Goal: Information Seeking & Learning: Check status

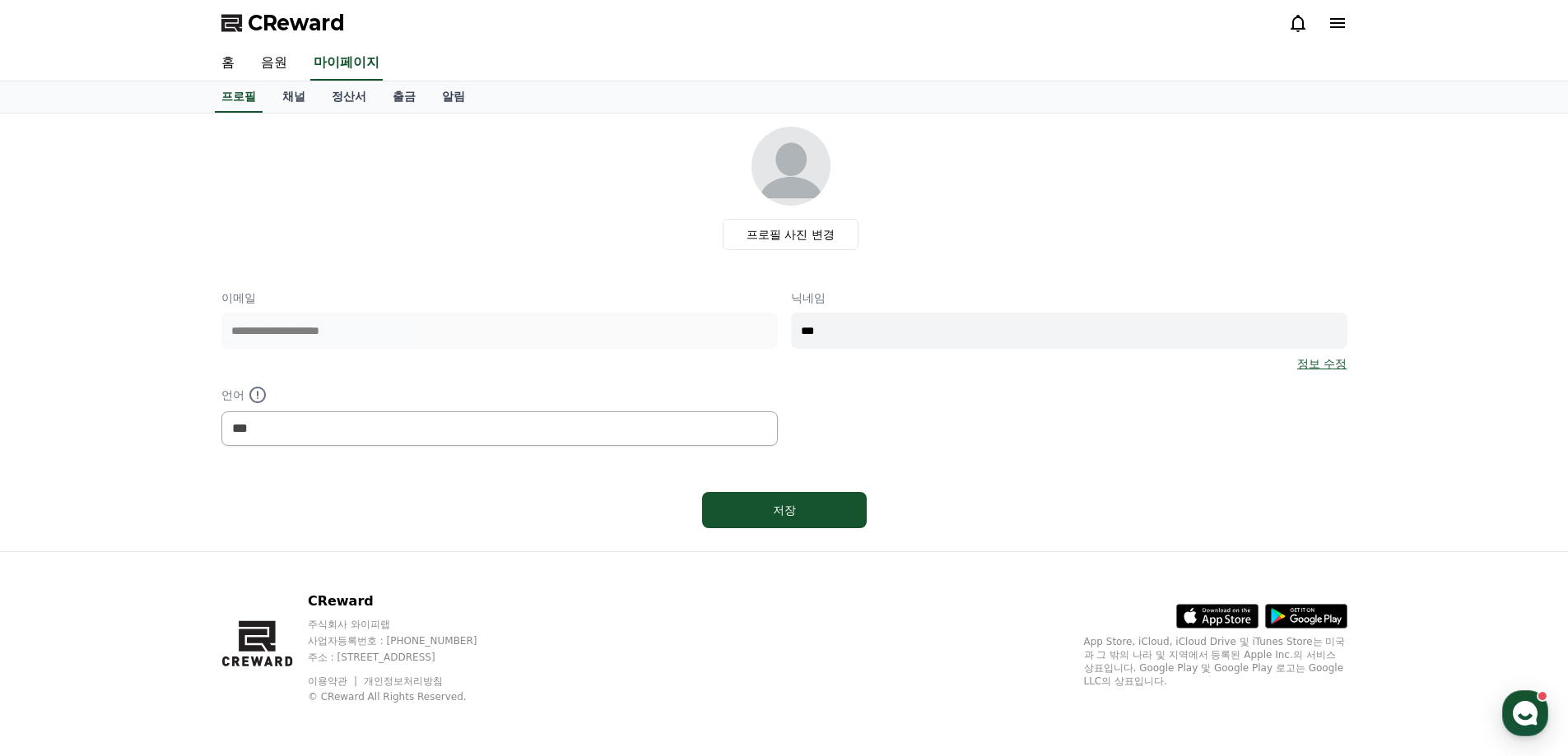
select select "**********"
click at [226, 65] on link "홈" at bounding box center [228, 63] width 39 height 34
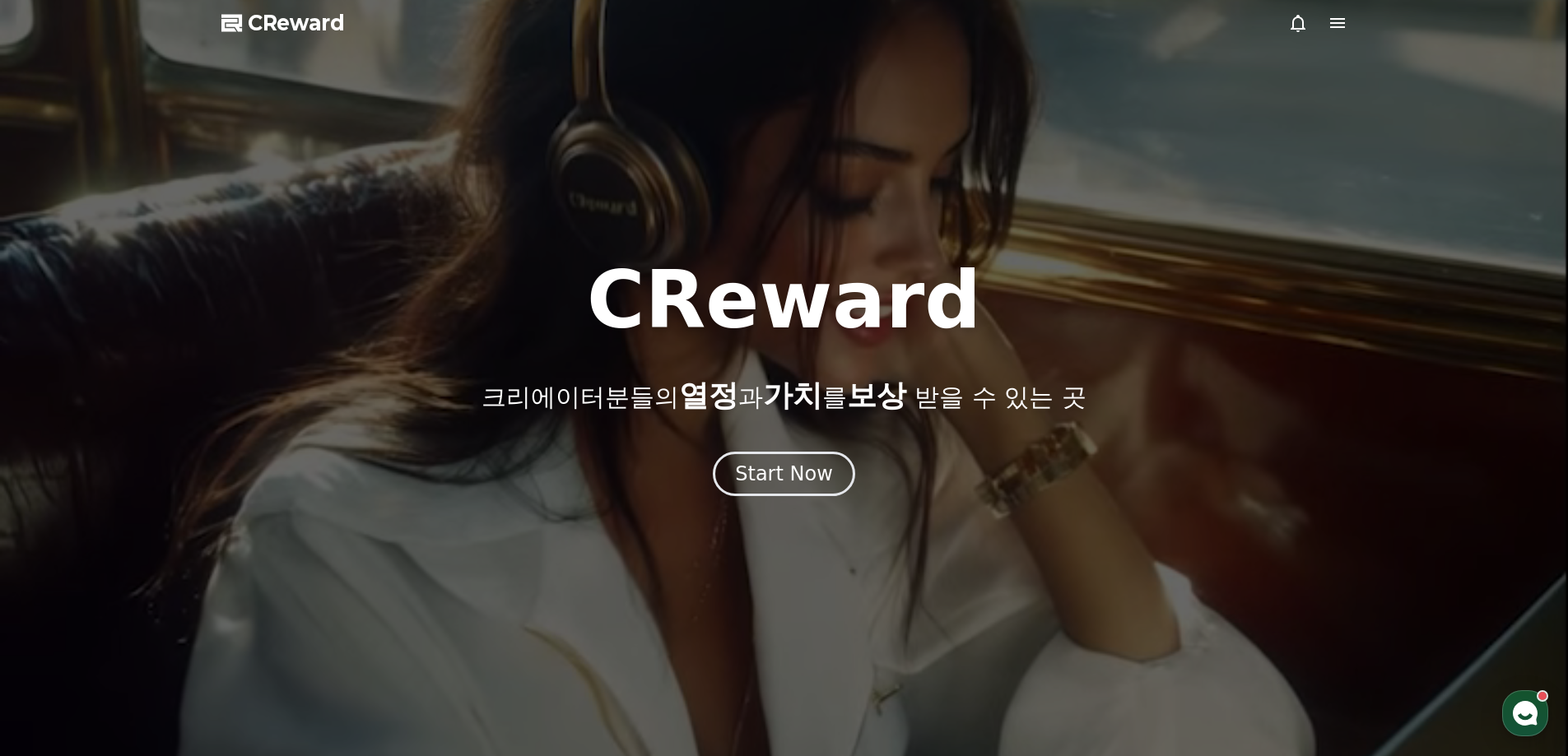
select select "**********"
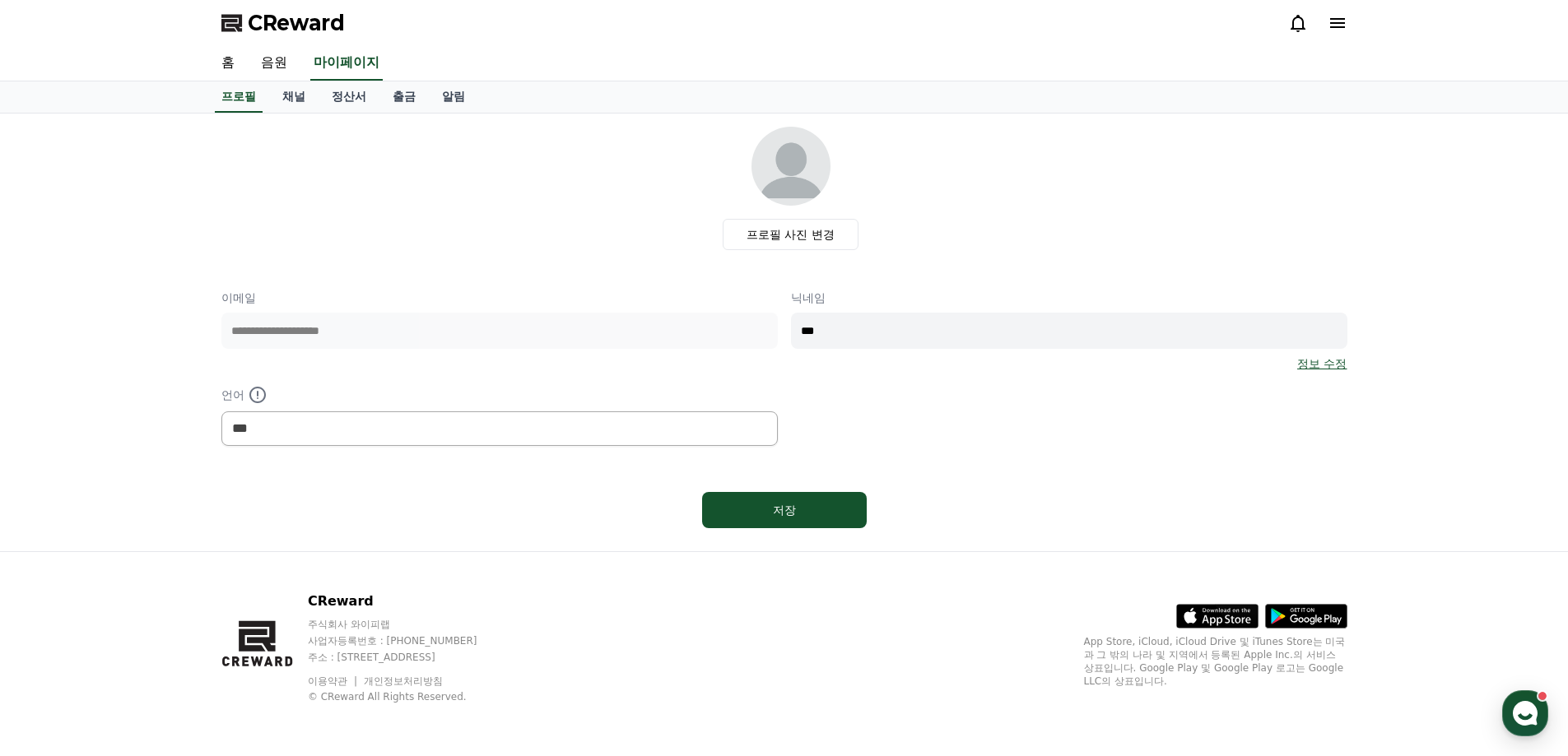
click at [282, 93] on link "채널" at bounding box center [294, 97] width 50 height 31
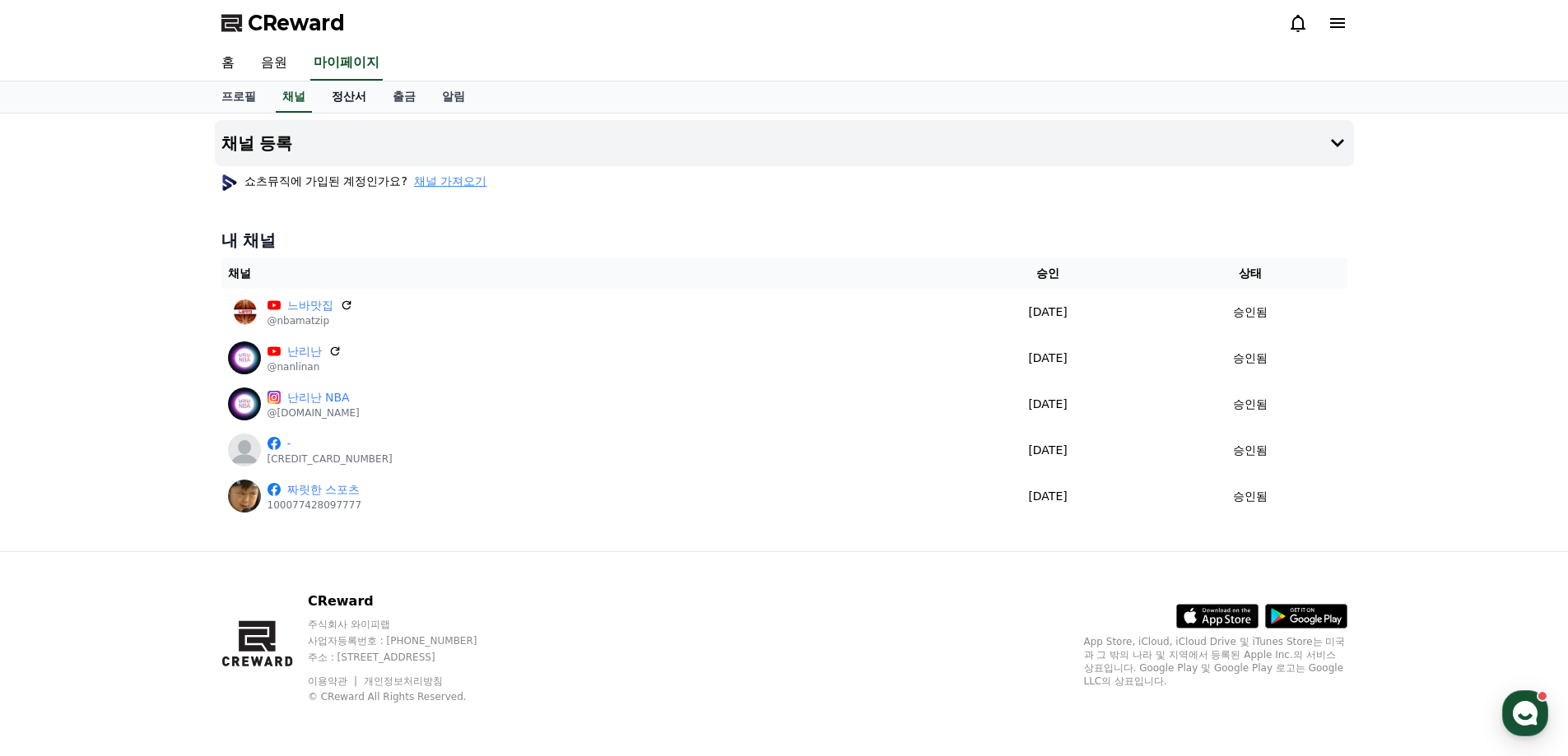
click at [343, 95] on link "정산서" at bounding box center [349, 97] width 61 height 31
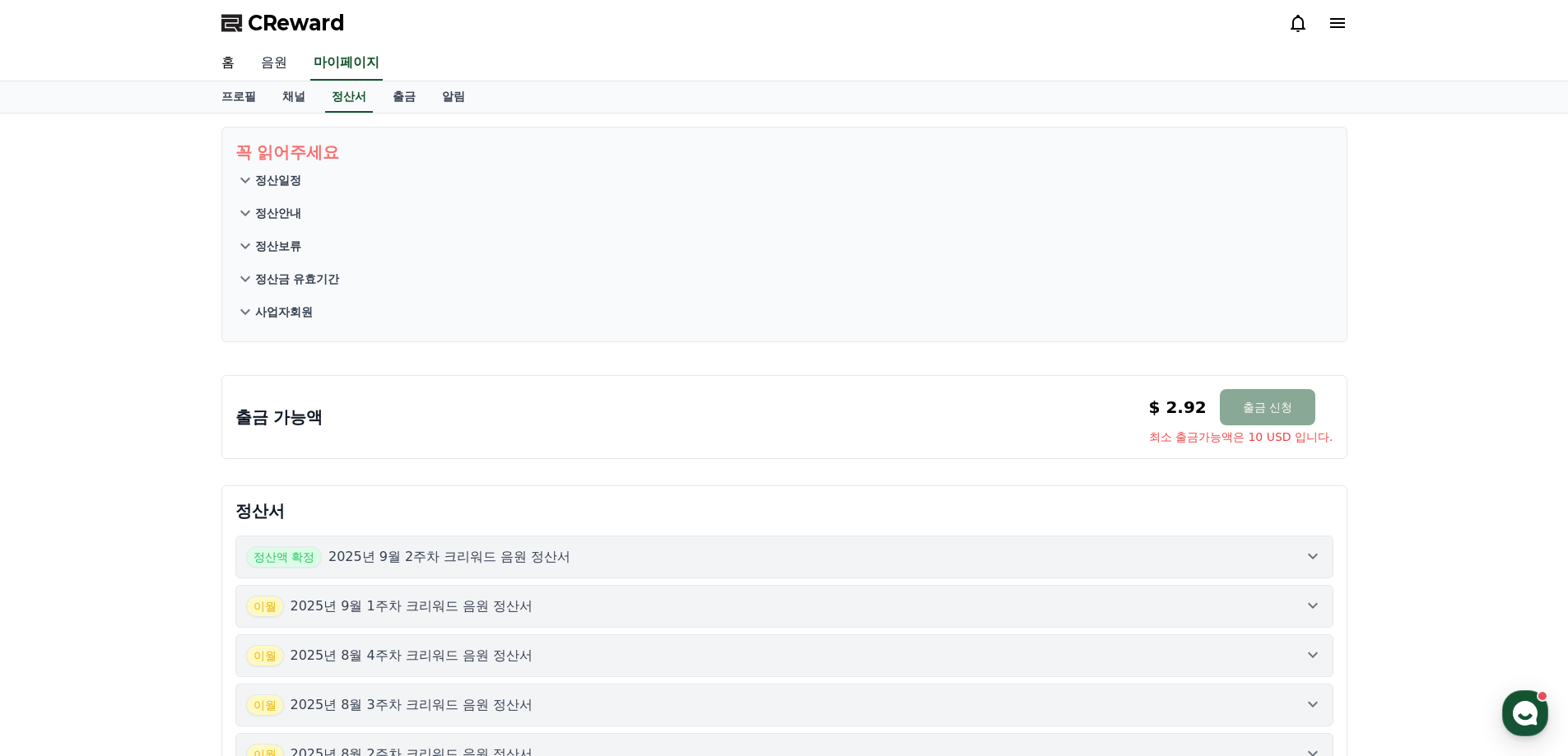
click at [282, 60] on link "음원" at bounding box center [273, 63] width 52 height 34
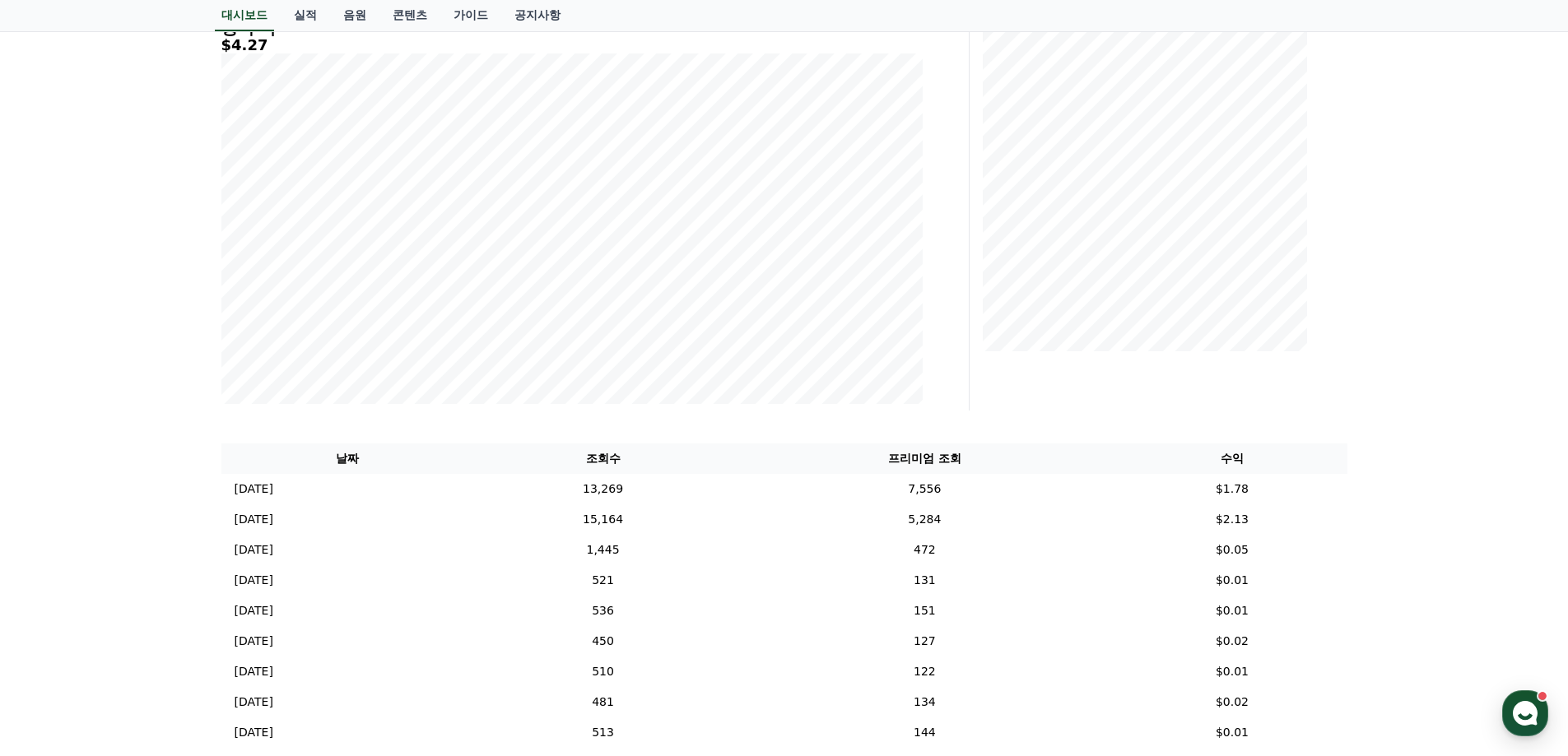
scroll to position [247, 0]
click at [1154, 491] on td "$1.78" at bounding box center [1232, 488] width 230 height 30
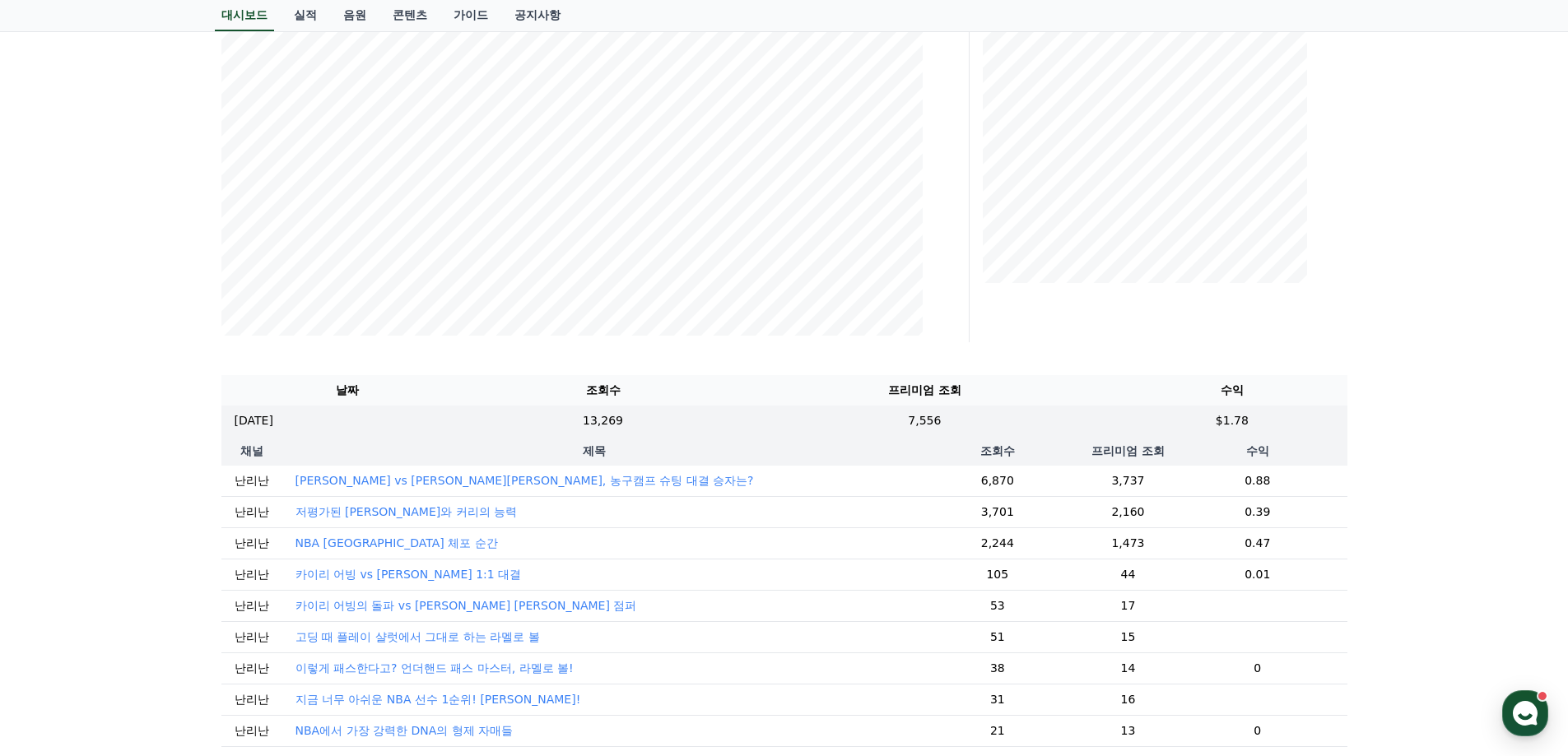
scroll to position [411, 0]
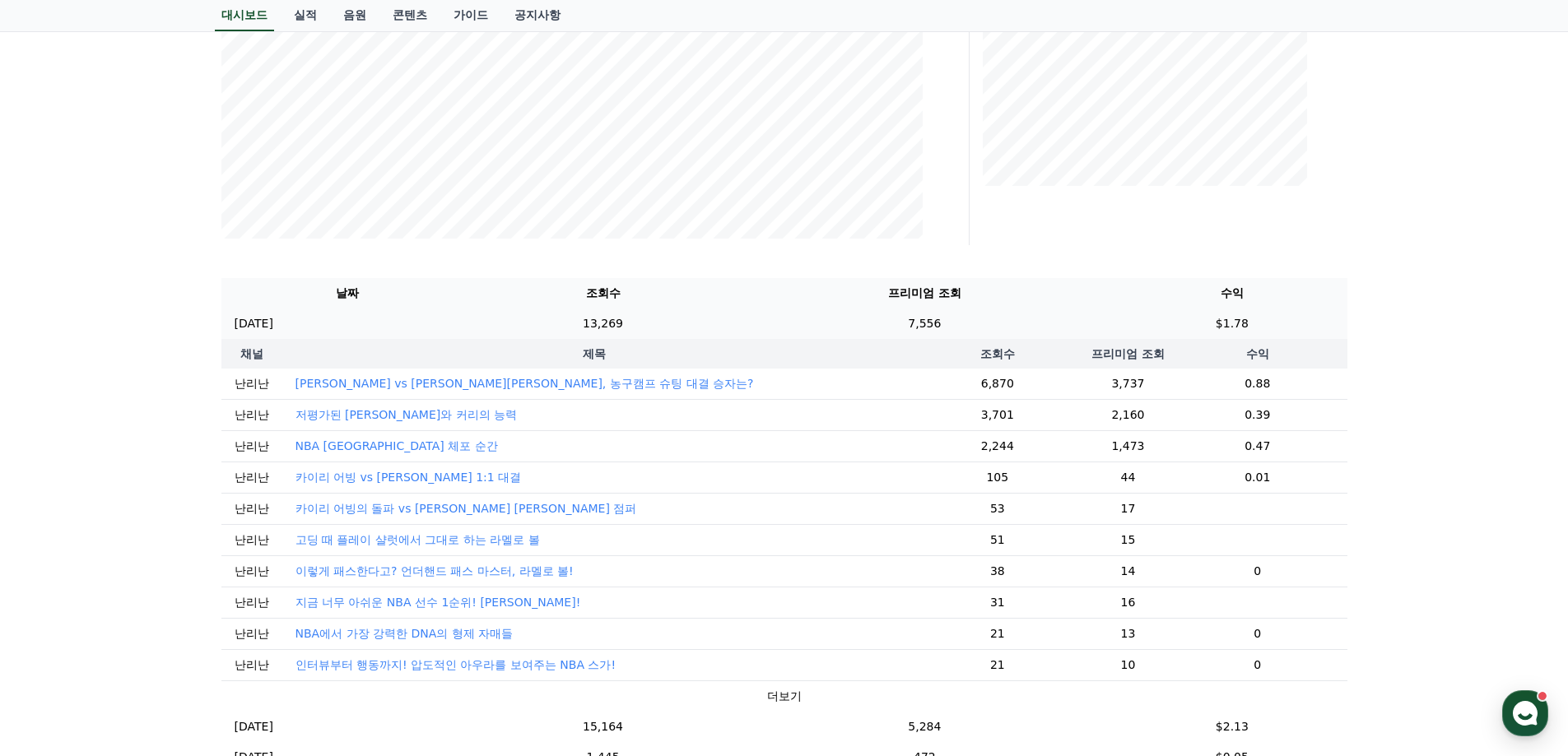
click at [1256, 326] on td "$1.78" at bounding box center [1232, 324] width 230 height 30
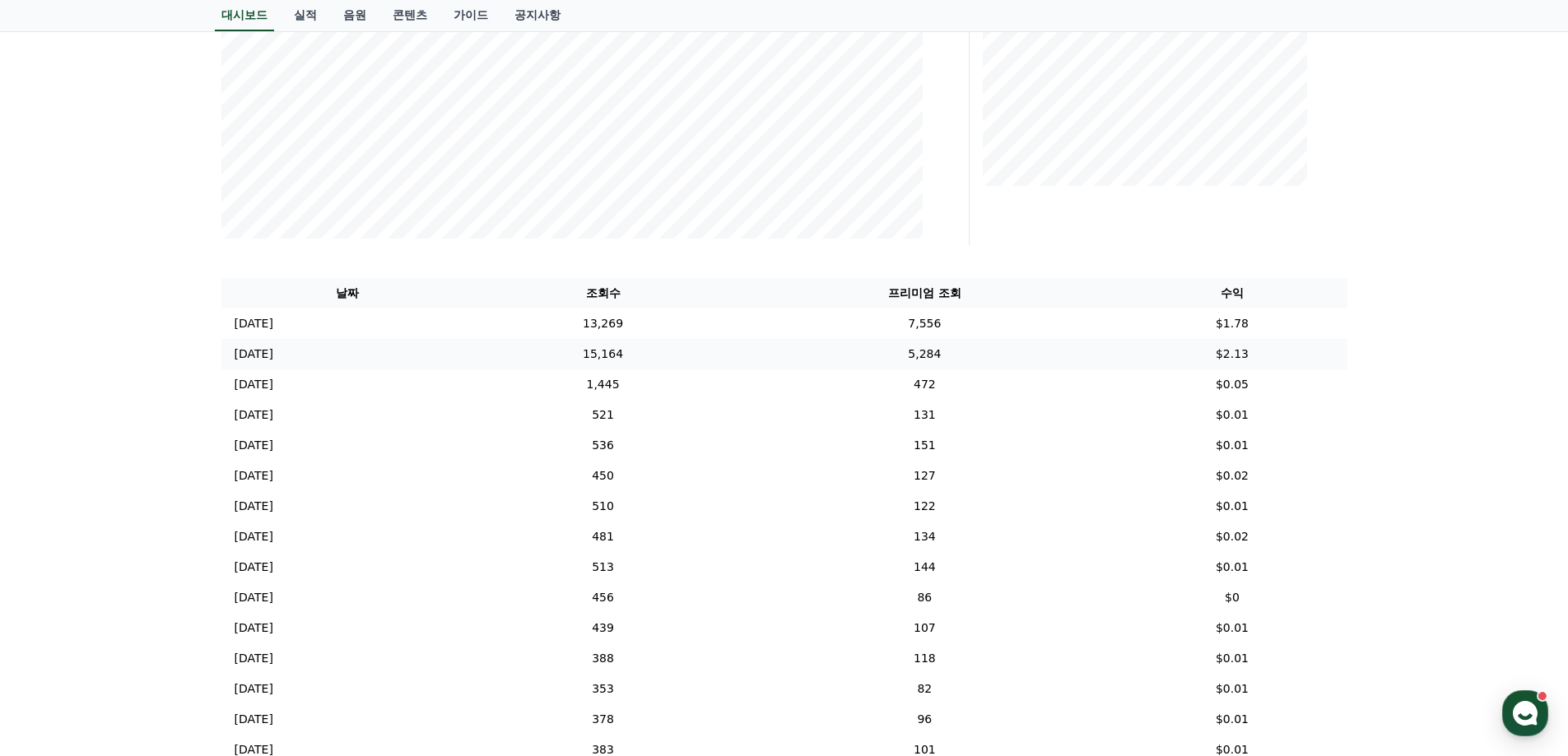
click at [1259, 351] on td "$2.13" at bounding box center [1232, 354] width 230 height 30
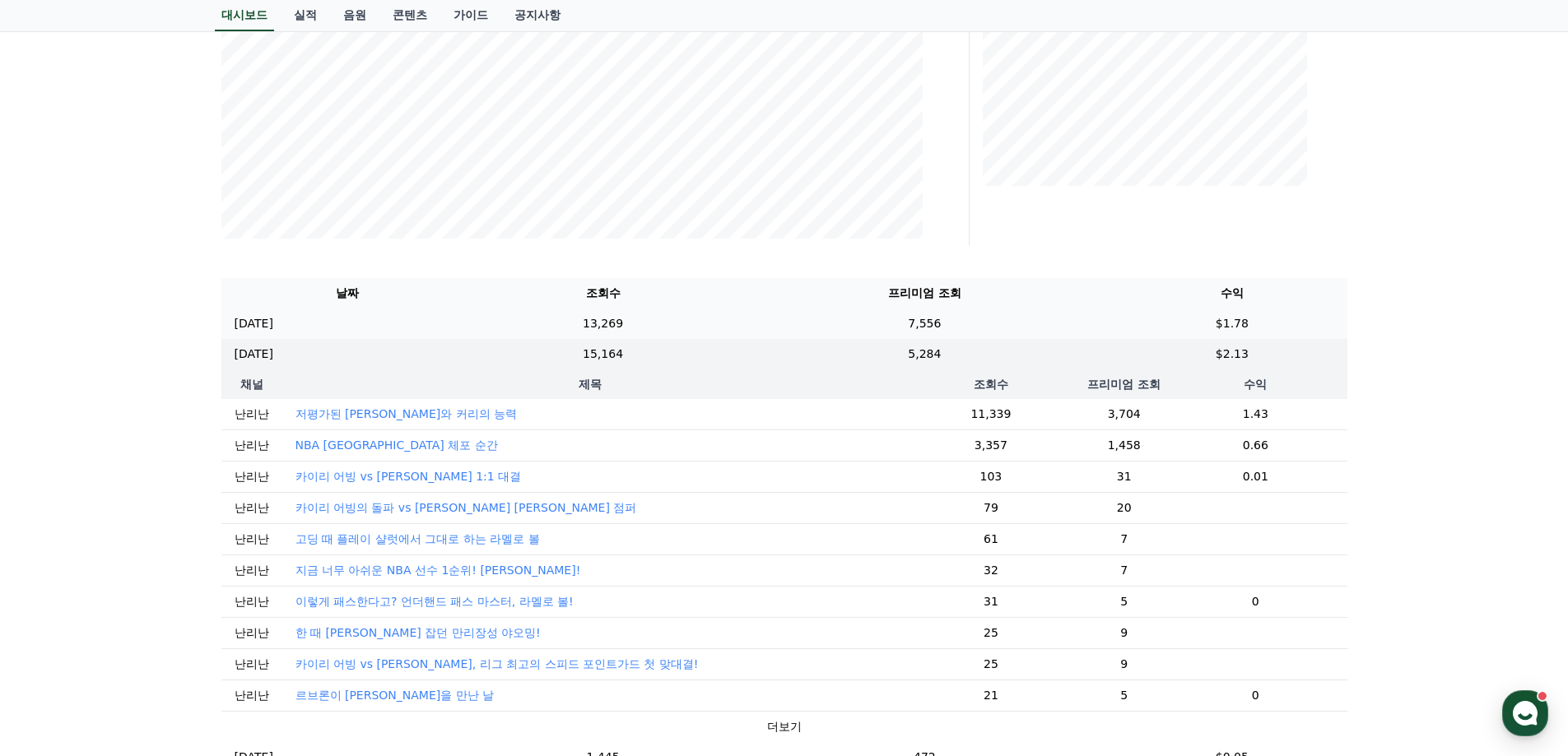
click at [1275, 324] on td "$1.78" at bounding box center [1232, 324] width 230 height 30
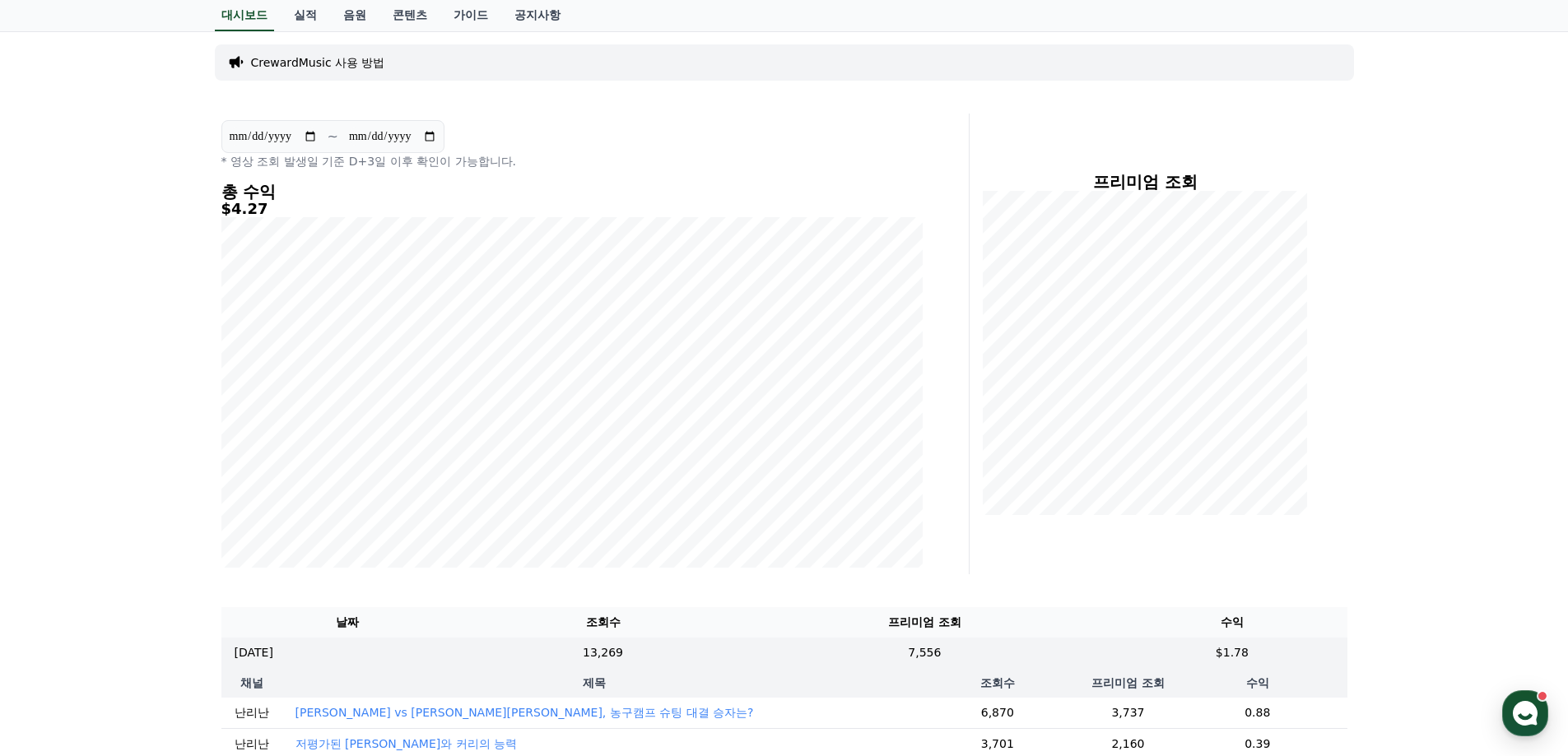
scroll to position [0, 0]
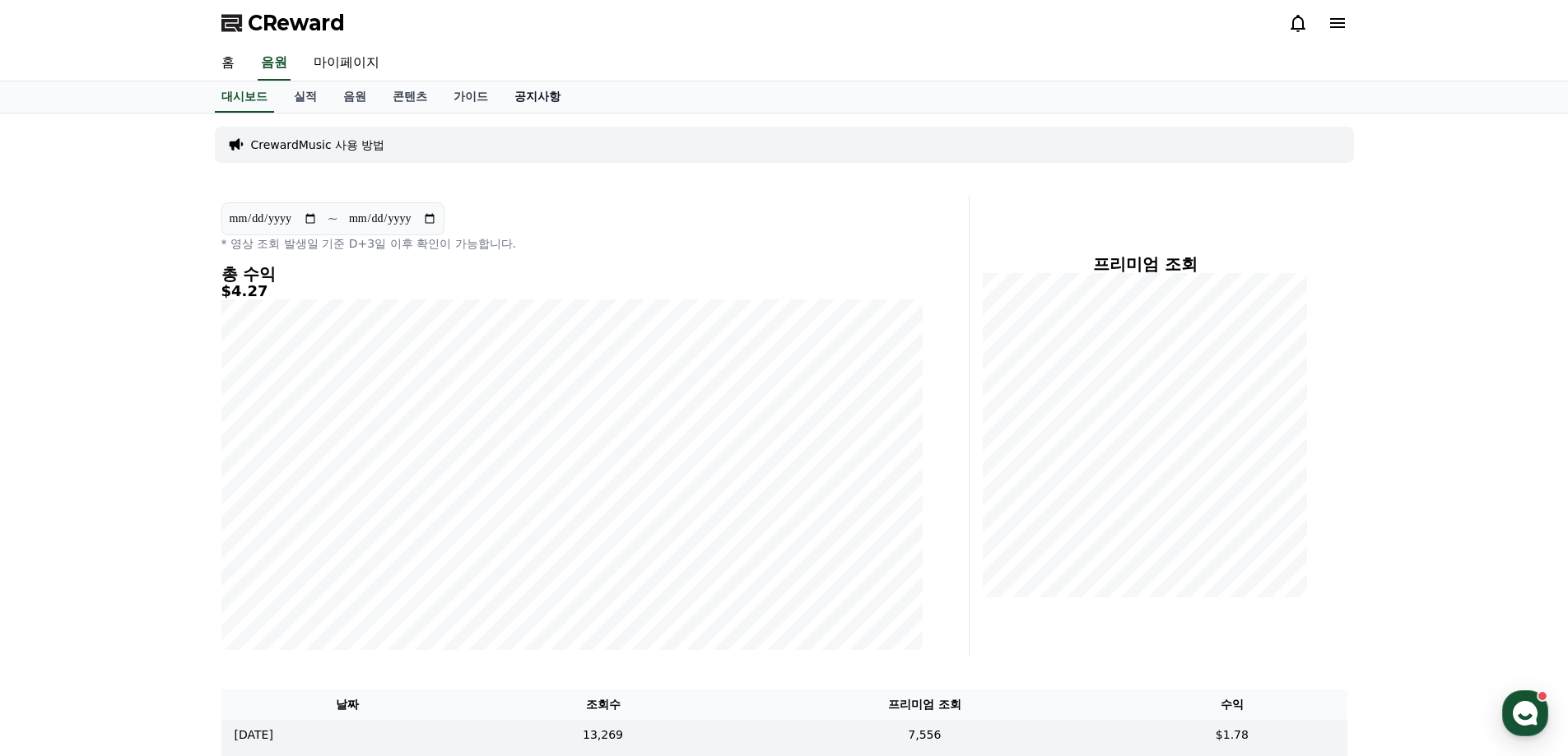
click at [530, 97] on link "공지사항" at bounding box center [537, 97] width 72 height 31
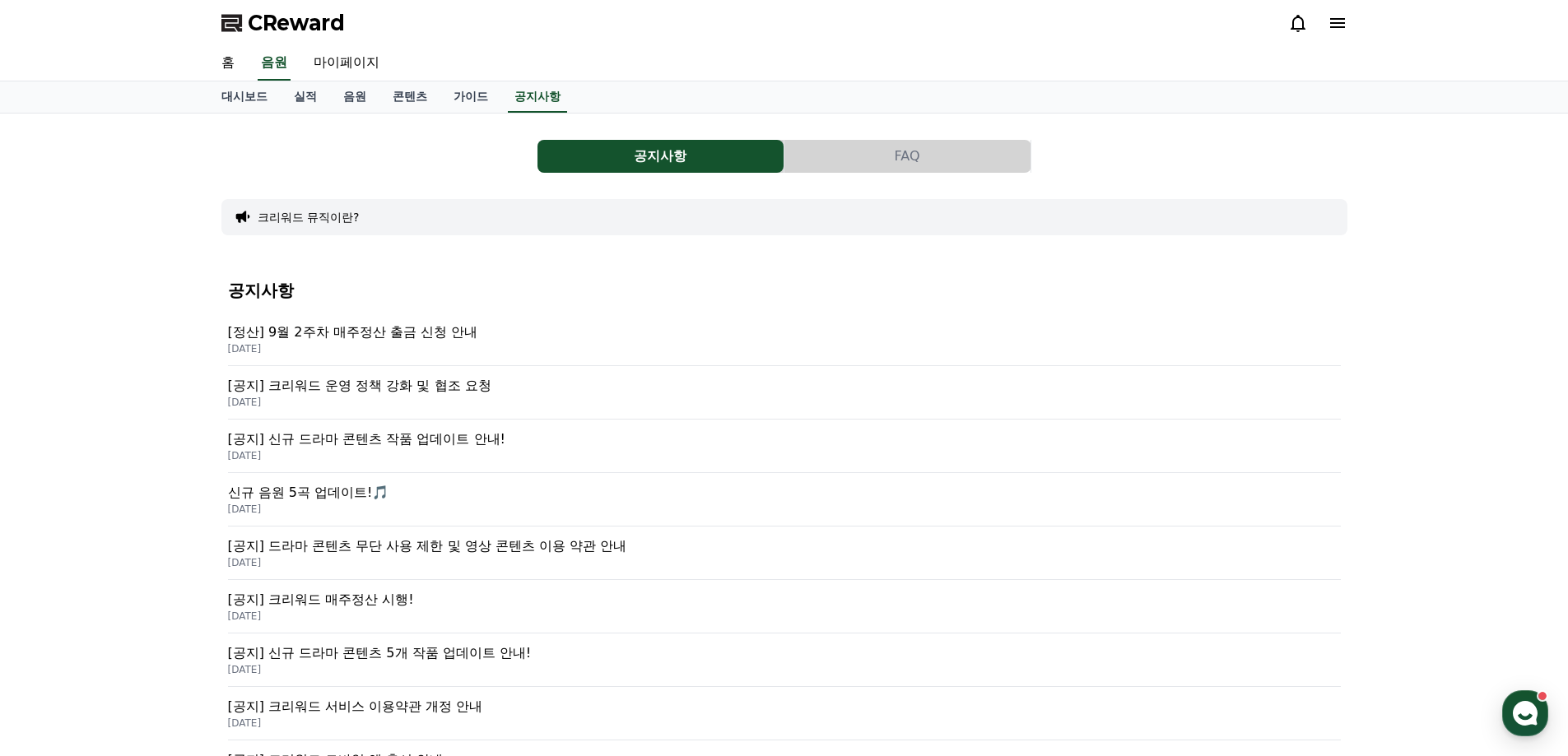
click at [410, 343] on p "[DATE]" at bounding box center [784, 348] width 1113 height 13
